Goal: Task Accomplishment & Management: Manage account settings

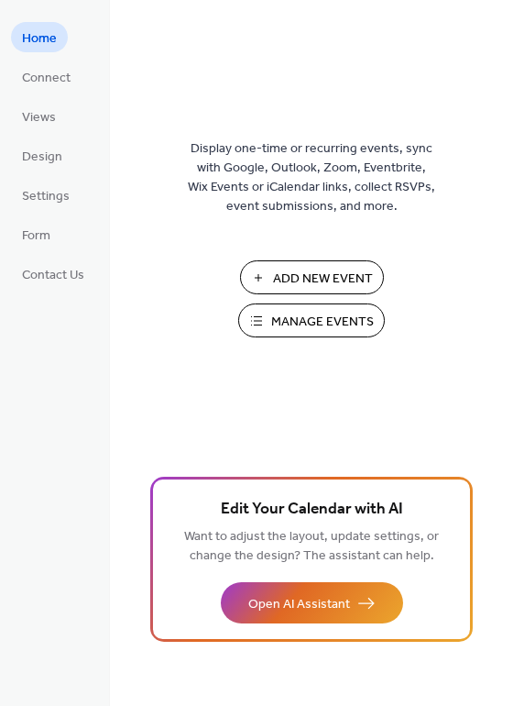
click at [320, 325] on span "Manage Events" at bounding box center [322, 322] width 103 height 19
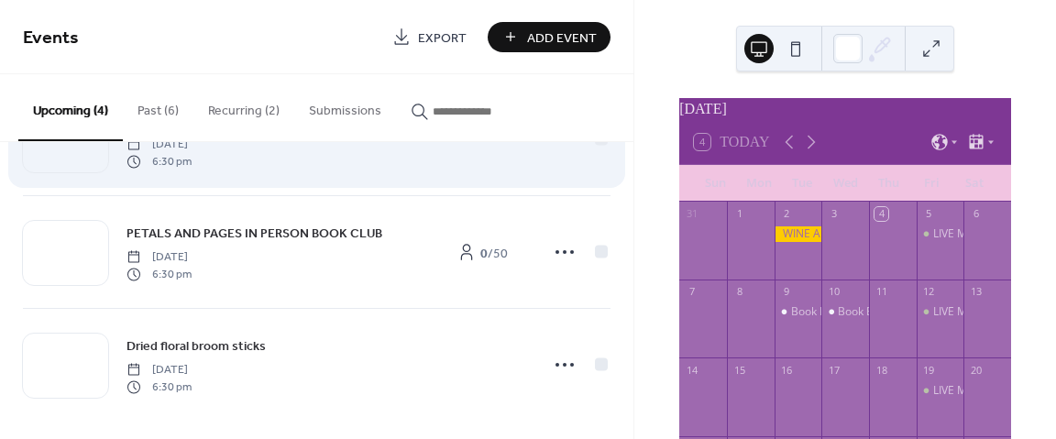
scroll to position [205, 0]
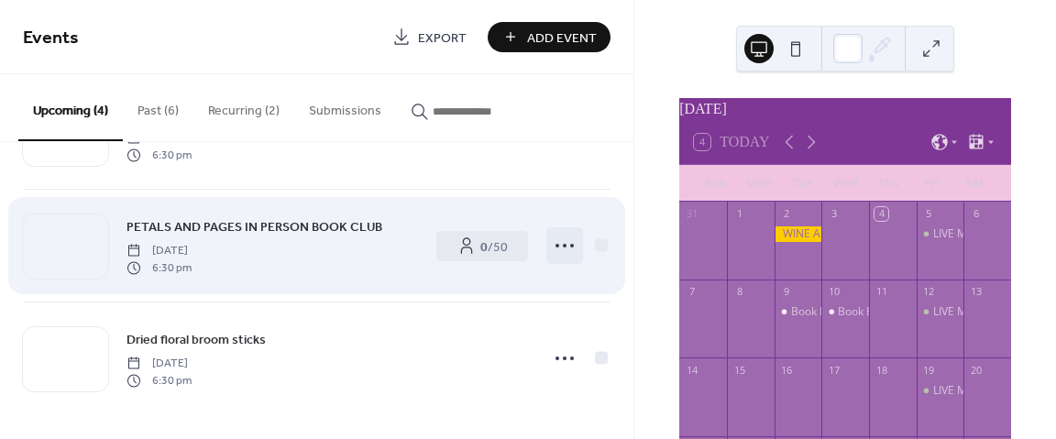
click at [566, 249] on icon at bounding box center [564, 245] width 29 height 29
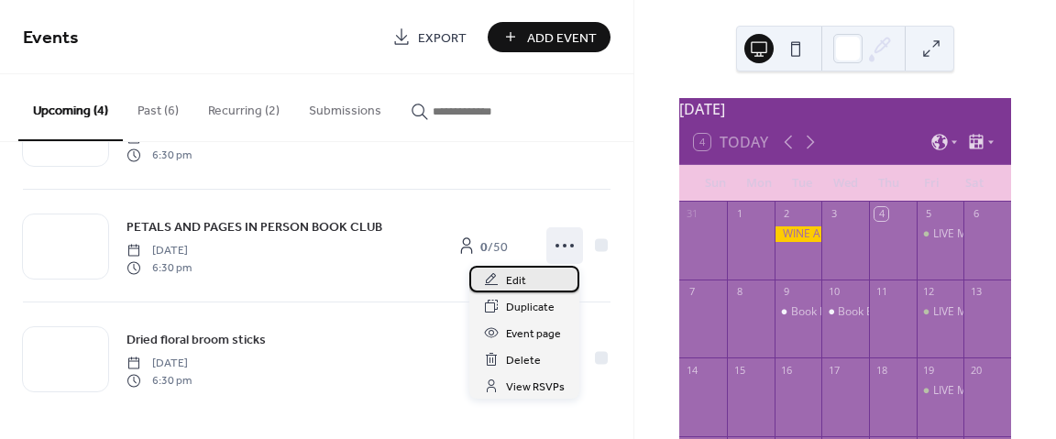
click at [526, 278] on div "Edit" at bounding box center [524, 279] width 110 height 27
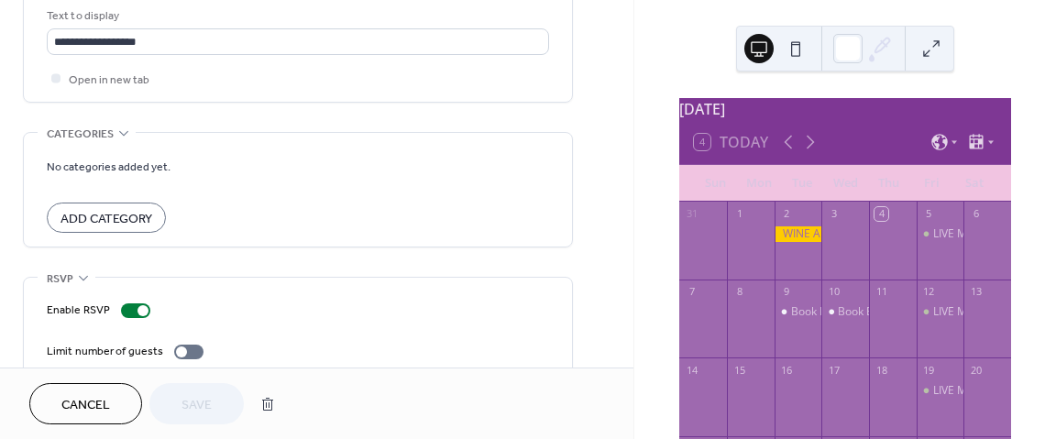
scroll to position [1148, 0]
